Goal: Information Seeking & Learning: Learn about a topic

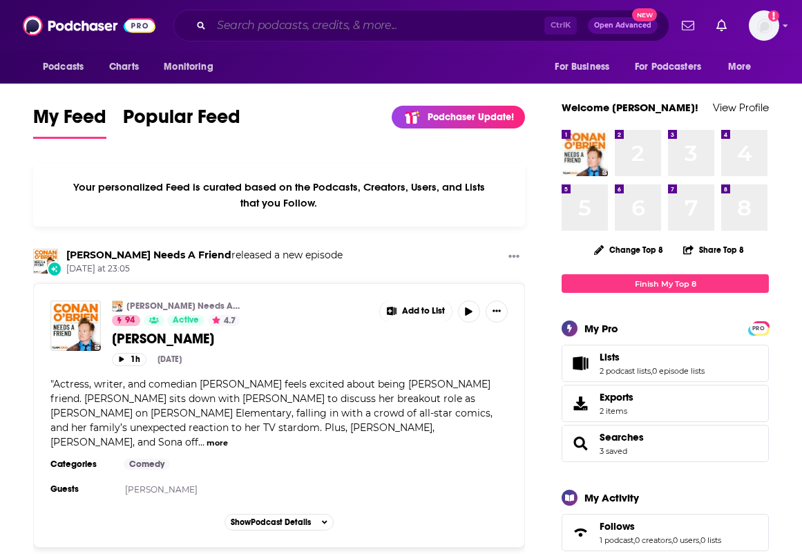
click at [250, 20] on input "Search podcasts, credits, & more..." at bounding box center [377, 26] width 333 height 22
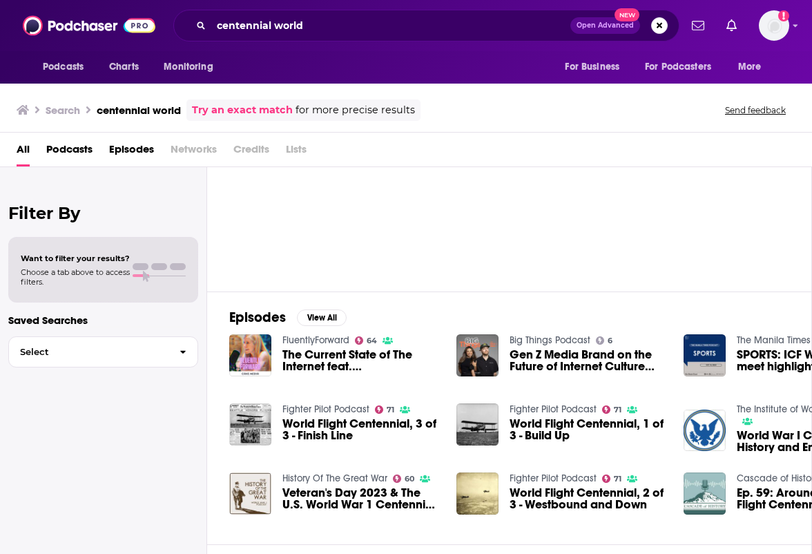
scroll to position [69, 0]
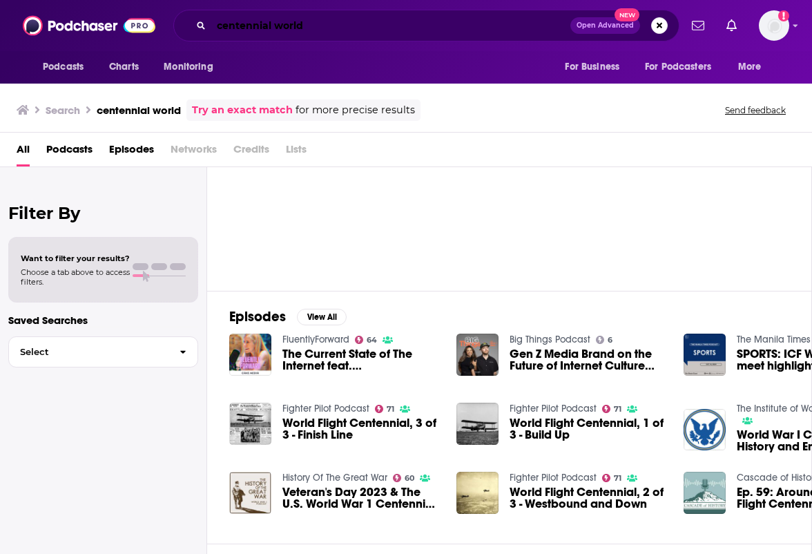
click at [332, 29] on input "centennial world" at bounding box center [390, 26] width 359 height 22
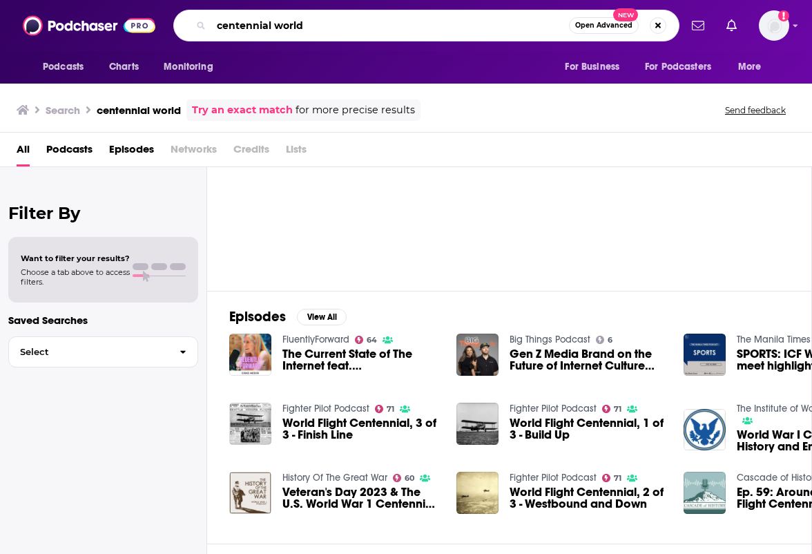
click at [332, 29] on input "centennial world" at bounding box center [390, 26] width 358 height 22
type input "infinite scroll"
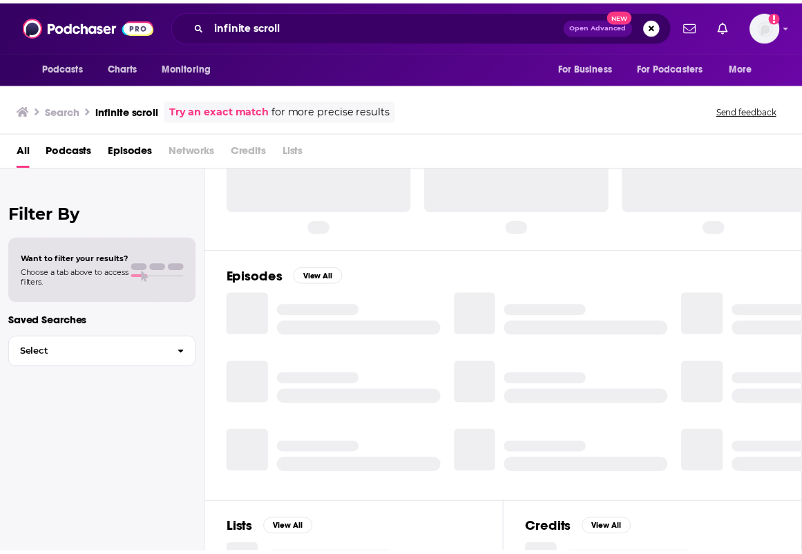
scroll to position [69, 0]
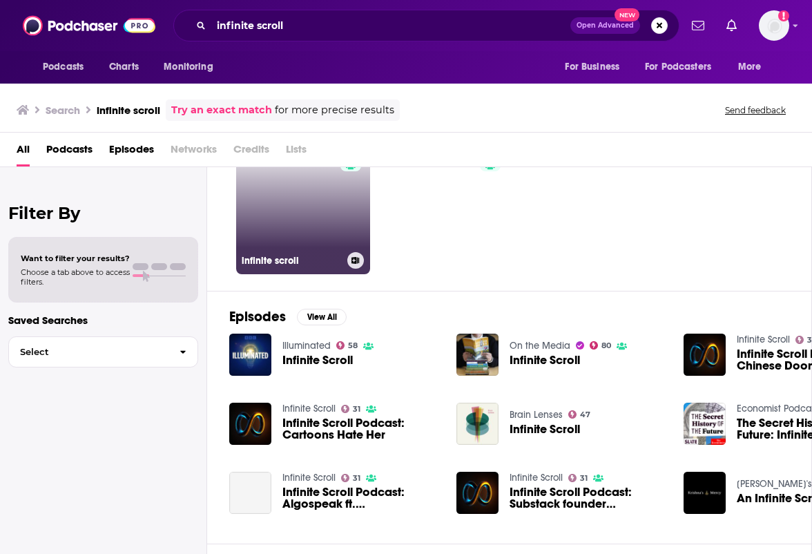
click at [307, 218] on link "54 infinite scroll" at bounding box center [303, 207] width 134 height 134
